Goal: Obtain resource: Download file/media

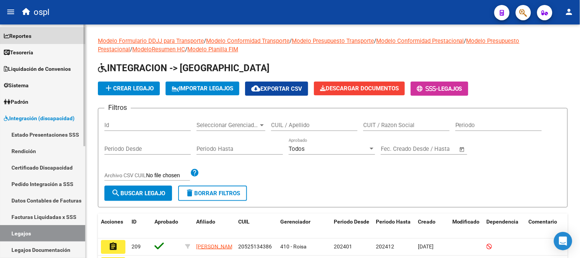
click at [24, 39] on span "Reportes" at bounding box center [18, 36] width 28 height 8
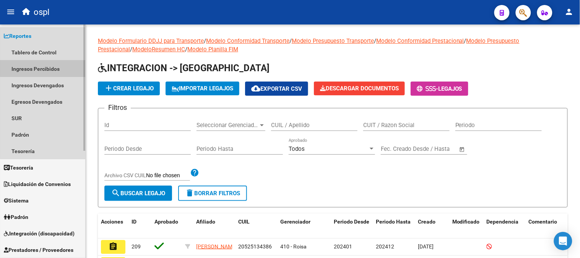
click at [47, 67] on link "Ingresos Percibidos" at bounding box center [42, 68] width 85 height 16
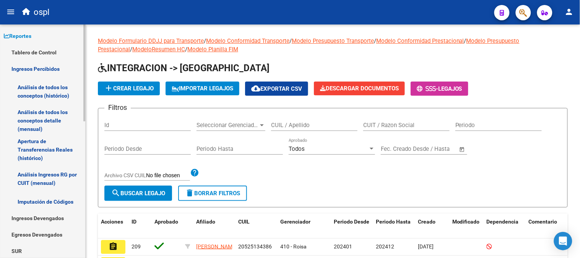
click at [58, 146] on link "Apertura de Transferencias Reales (histórico)" at bounding box center [42, 149] width 85 height 29
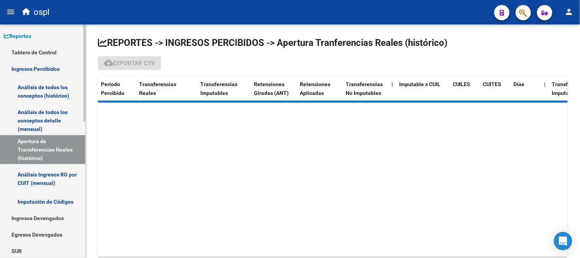
click at [66, 117] on link "Análisis de todos los conceptos detalle (mensual)" at bounding box center [42, 120] width 85 height 29
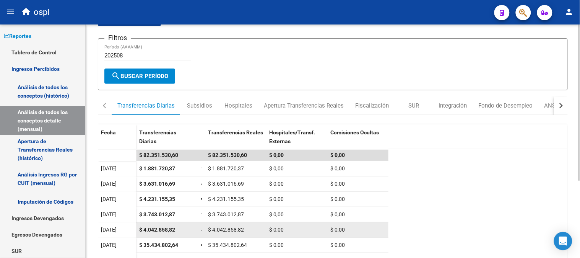
scroll to position [115, 0]
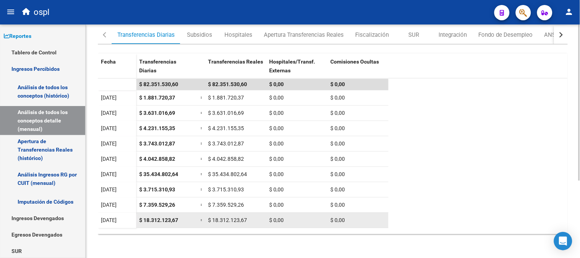
click at [159, 219] on span "$ 18.312.123,67" at bounding box center [158, 220] width 39 height 6
copy span "18.312.123,67"
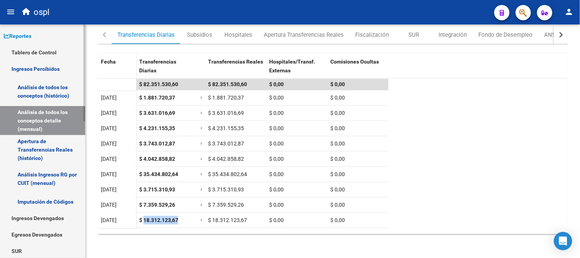
drag, startPoint x: 45, startPoint y: 67, endPoint x: 36, endPoint y: 82, distance: 17.1
click at [45, 67] on link "Ingresos Percibidos" at bounding box center [42, 68] width 85 height 16
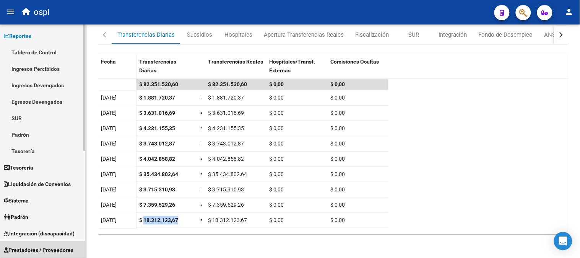
click at [60, 246] on span "Prestadores / Proveedores" at bounding box center [39, 250] width 70 height 8
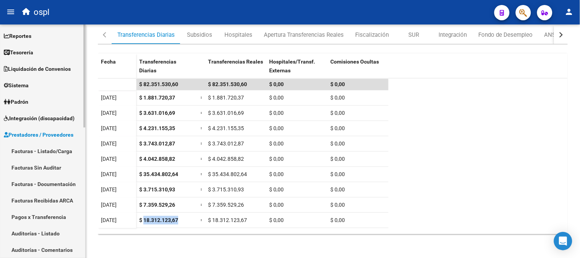
click at [59, 150] on link "Facturas - Listado/Carga" at bounding box center [42, 151] width 85 height 16
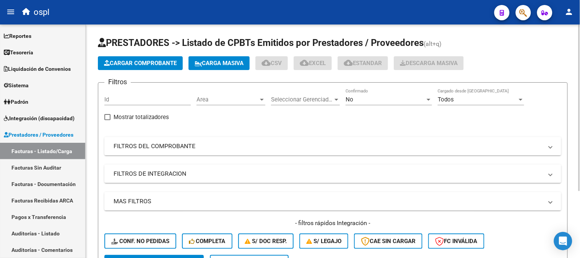
click at [357, 101] on div "No" at bounding box center [386, 99] width 80 height 7
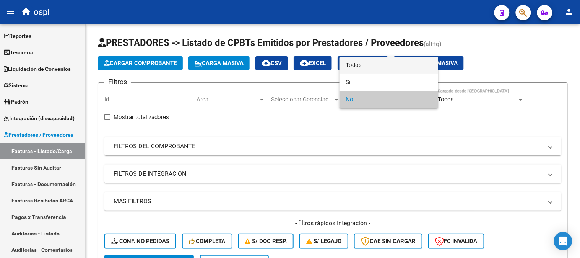
click at [361, 65] on span "Todos" at bounding box center [389, 65] width 86 height 17
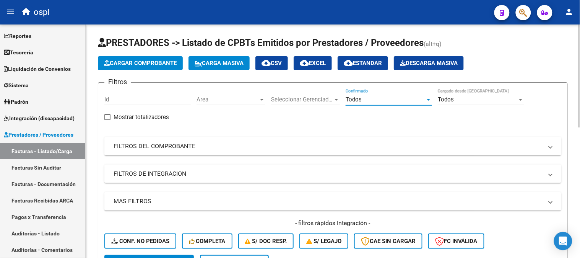
click at [172, 144] on mat-panel-title "FILTROS DEL COMPROBANTE" at bounding box center [328, 146] width 429 height 8
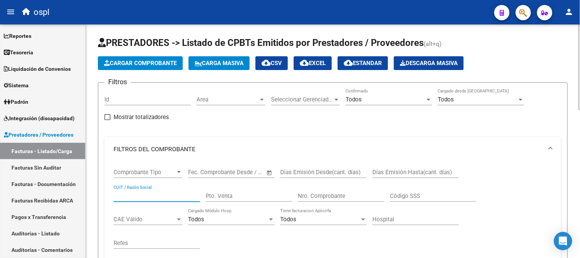
click at [162, 199] on input "CUIT / Razón Social" at bounding box center [157, 195] width 86 height 7
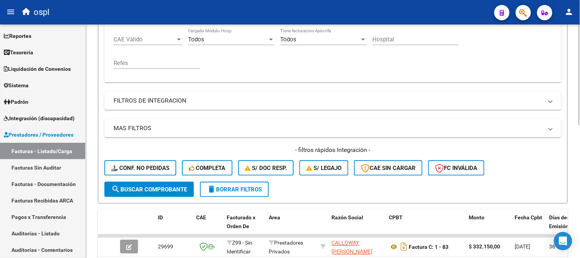
scroll to position [94, 0]
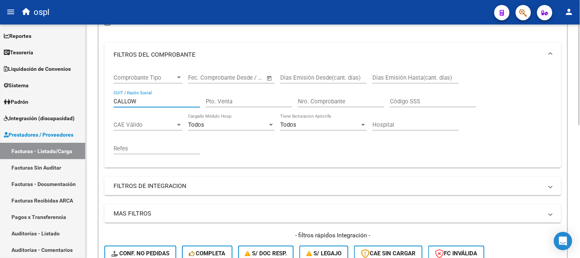
click at [161, 100] on input "CALLOW" at bounding box center [157, 101] width 86 height 7
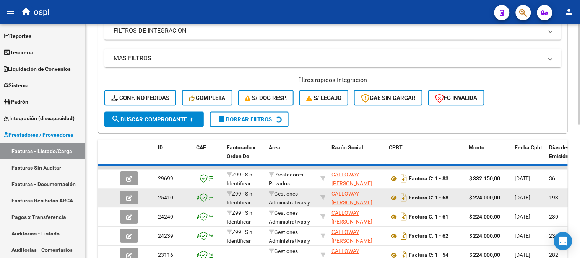
scroll to position [309, 0]
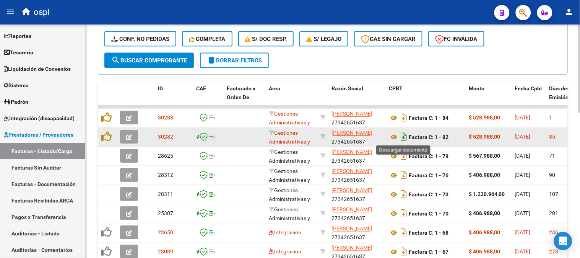
click at [404, 135] on icon "Descargar documento" at bounding box center [404, 137] width 10 height 12
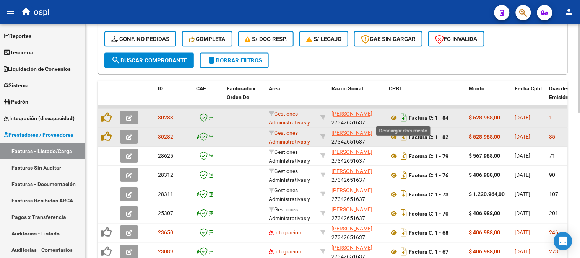
click at [403, 117] on icon "Descargar documento" at bounding box center [404, 118] width 10 height 12
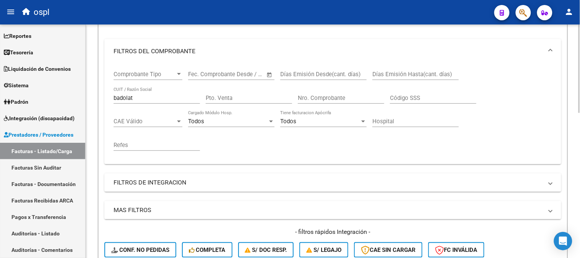
scroll to position [96, 0]
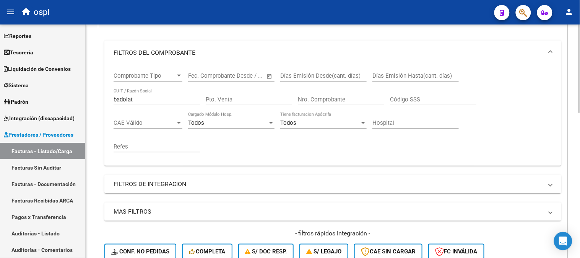
drag, startPoint x: 147, startPoint y: 100, endPoint x: 87, endPoint y: 108, distance: 60.2
click at [89, 108] on div "Video tutorial PRESTADORES -> Listado de CPBTs Emitidos por Prestadores / Prove…" at bounding box center [333, 233] width 494 height 611
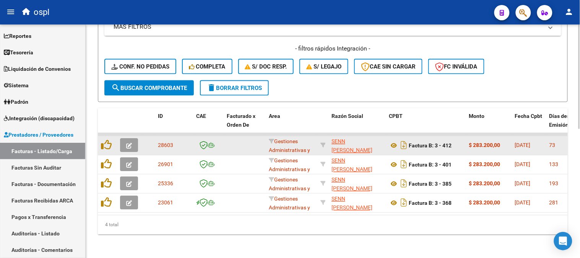
scroll to position [288, 0]
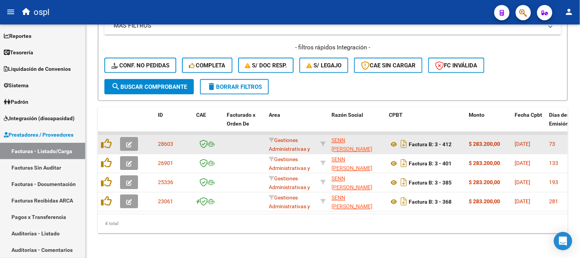
type input "senn ulises"
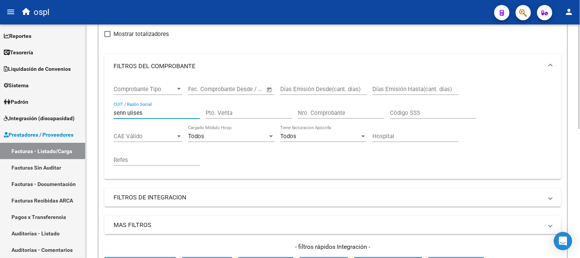
scroll to position [75, 0]
